Goal: Information Seeking & Learning: Find specific fact

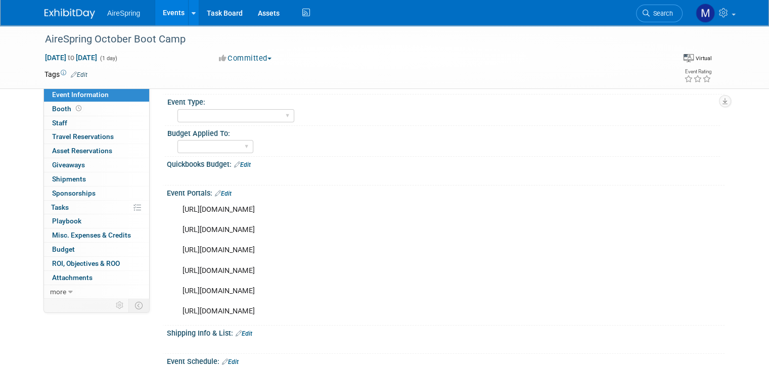
click at [323, 186] on div "Event Portals: Edit" at bounding box center [446, 192] width 558 height 13
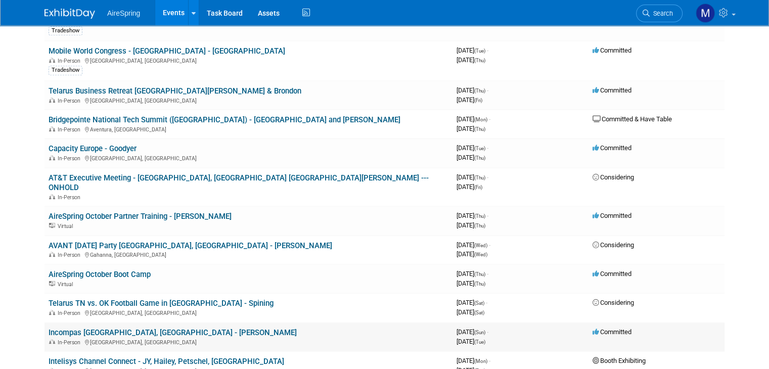
scroll to position [497, 0]
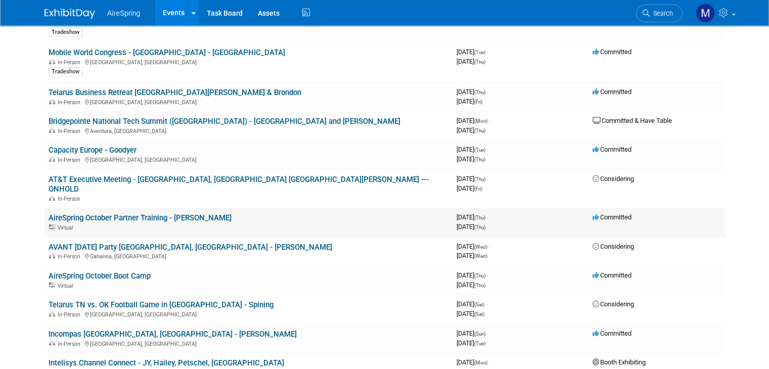
click at [107, 213] on link "AireSpring October Partner Training - [PERSON_NAME]" at bounding box center [140, 217] width 183 height 9
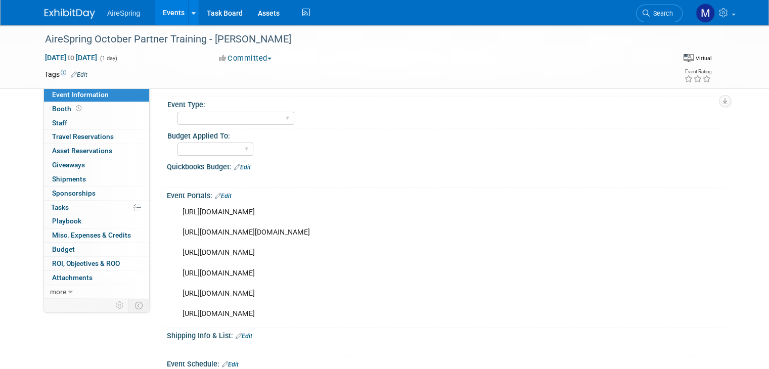
scroll to position [61, 0]
drag, startPoint x: 170, startPoint y: 312, endPoint x: 466, endPoint y: 314, distance: 295.9
click at [466, 314] on div "https://attendee.gotowebinar.com/register/4842592706704260183?source=September+…" at bounding box center [396, 262] width 441 height 122
copy div "https://attendee.gotowebinar.com/register/4842592706704260183?source=iAgent"
